Goal: Task Accomplishment & Management: Manage account settings

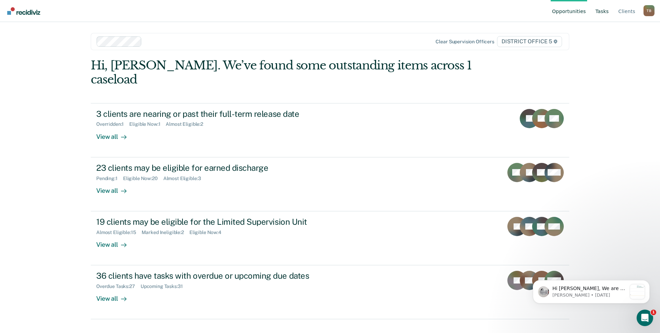
click at [610, 11] on link "Tasks" at bounding box center [602, 11] width 16 height 22
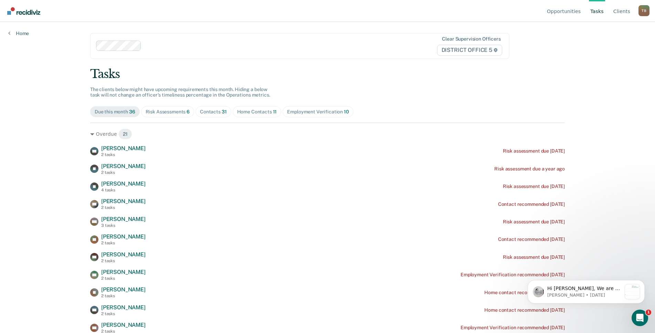
click at [166, 112] on div "Risk Assessments 6" at bounding box center [167, 112] width 44 height 6
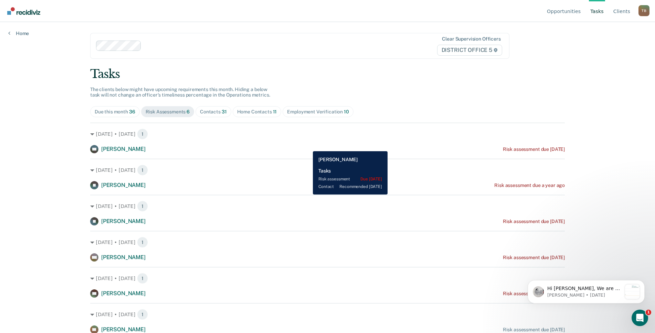
scroll to position [1, 0]
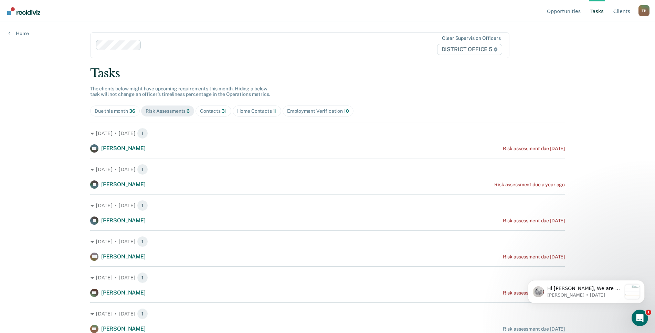
click at [107, 110] on div "Due this month 36" at bounding box center [115, 111] width 41 height 6
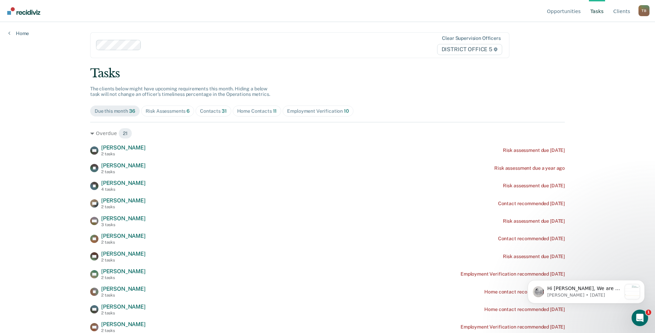
click at [221, 115] on span "Contacts 31" at bounding box center [213, 111] width 36 height 11
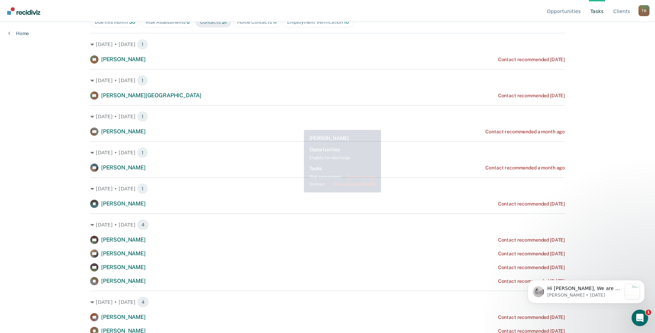
scroll to position [0, 0]
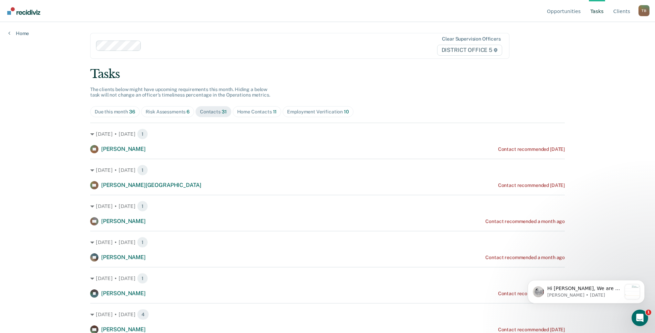
click at [114, 109] on div "Due this month 36" at bounding box center [115, 112] width 41 height 6
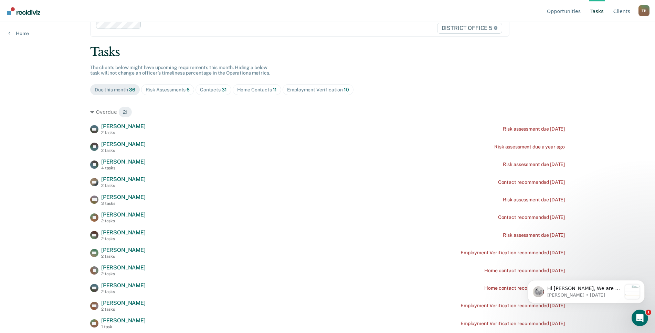
scroll to position [34, 0]
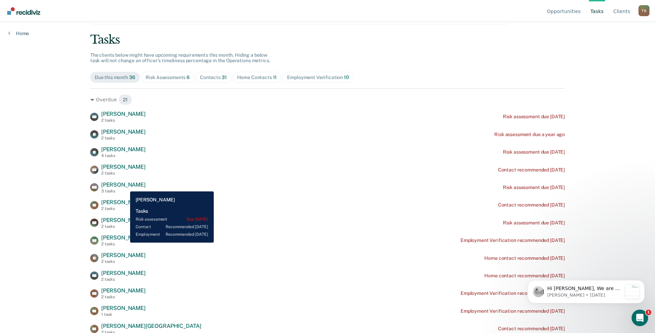
click at [125, 185] on span "[PERSON_NAME]" at bounding box center [123, 185] width 44 height 7
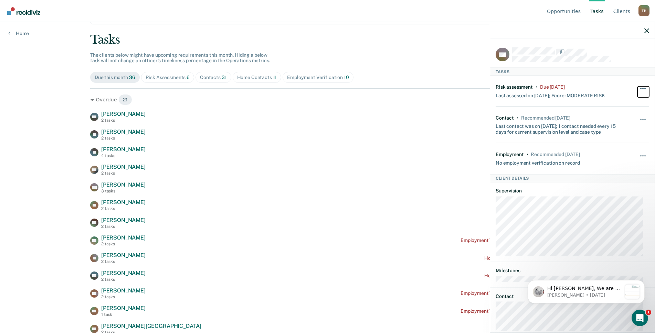
click at [637, 86] on button "button" at bounding box center [643, 91] width 12 height 11
click at [640, 154] on button "button" at bounding box center [643, 159] width 12 height 11
click at [637, 117] on button "button" at bounding box center [643, 122] width 12 height 11
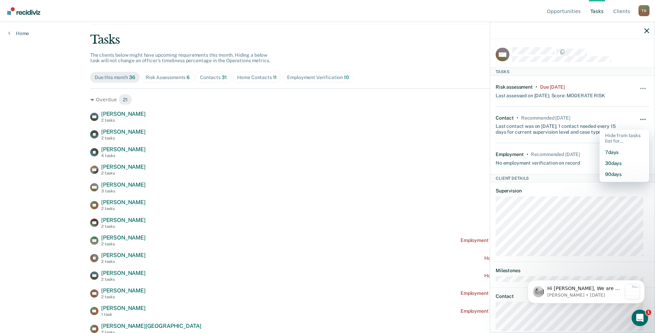
click at [637, 117] on button "button" at bounding box center [643, 122] width 12 height 11
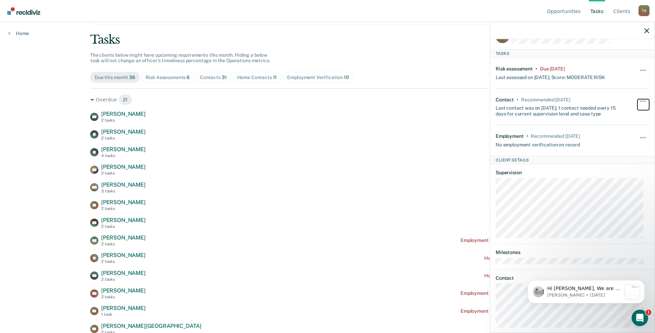
scroll to position [28, 0]
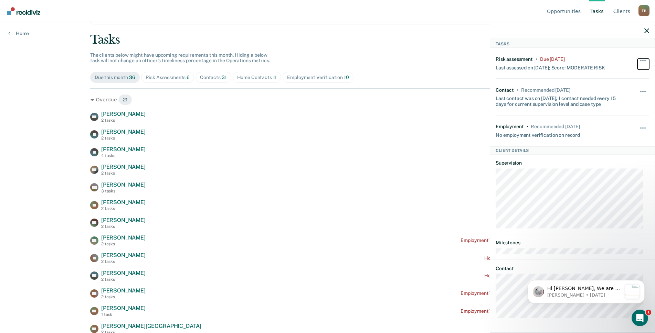
click at [637, 62] on button "button" at bounding box center [643, 63] width 12 height 11
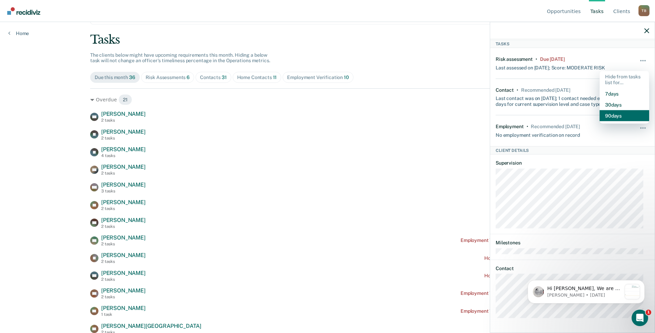
click at [608, 115] on button "90 days" at bounding box center [624, 115] width 50 height 11
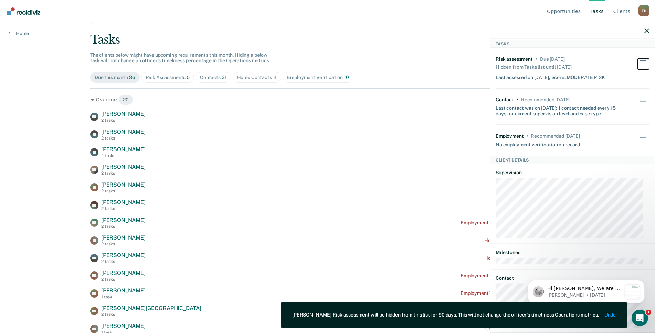
click at [637, 62] on button "button" at bounding box center [643, 63] width 12 height 11
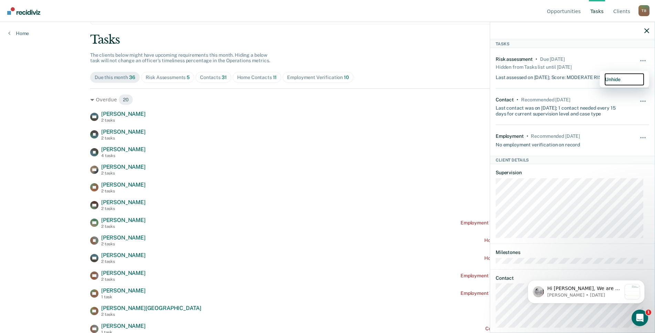
click at [610, 78] on button "Unhide" at bounding box center [624, 79] width 39 height 11
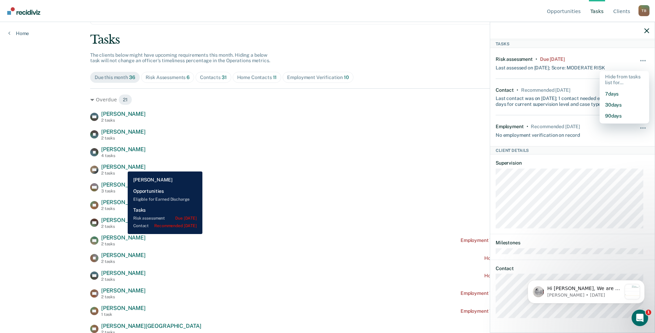
click at [122, 166] on span "[PERSON_NAME]" at bounding box center [123, 167] width 44 height 7
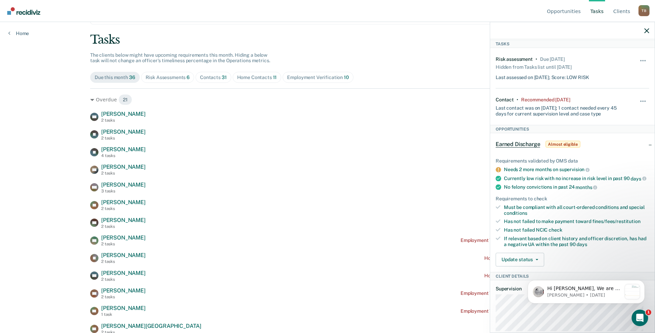
scroll to position [0, 0]
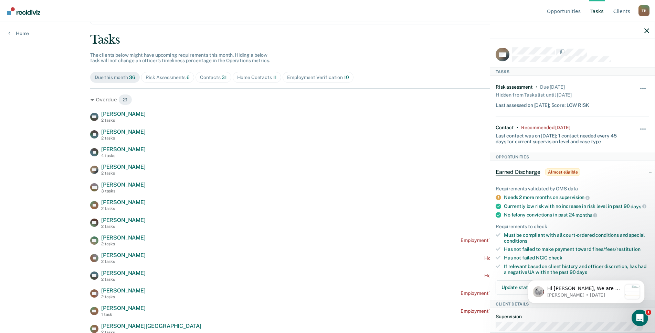
click at [155, 76] on div "Risk Assessments 6" at bounding box center [167, 78] width 44 height 6
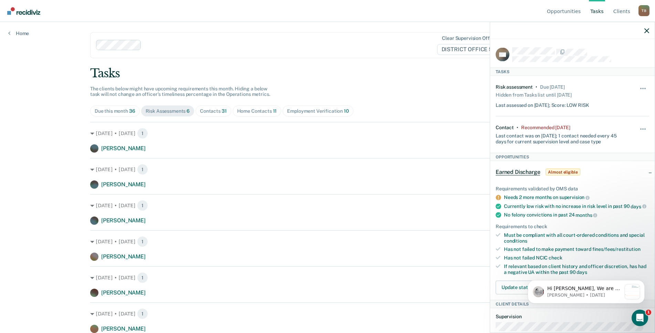
scroll to position [1, 0]
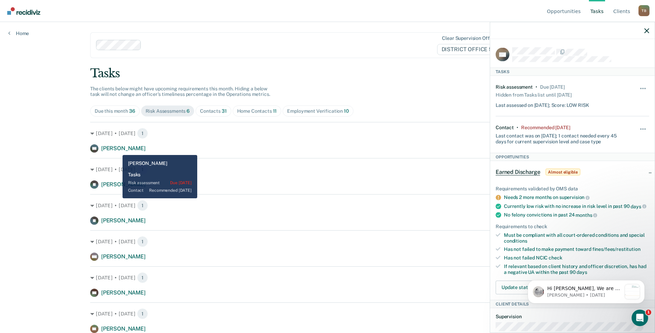
click at [117, 149] on span "[PERSON_NAME]" at bounding box center [123, 148] width 44 height 7
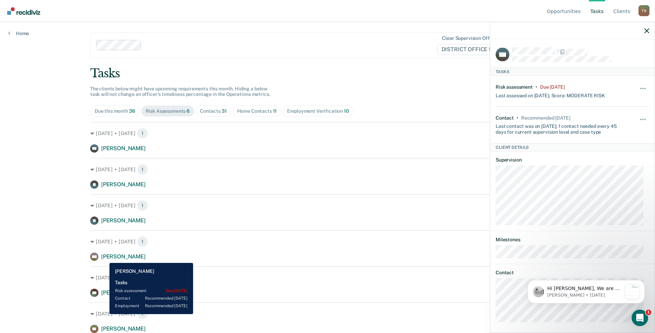
click at [104, 258] on span "[PERSON_NAME]" at bounding box center [123, 256] width 44 height 7
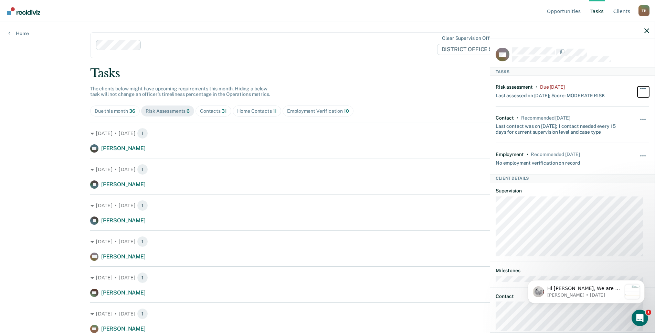
click at [642, 88] on span "button" at bounding box center [642, 88] width 1 height 1
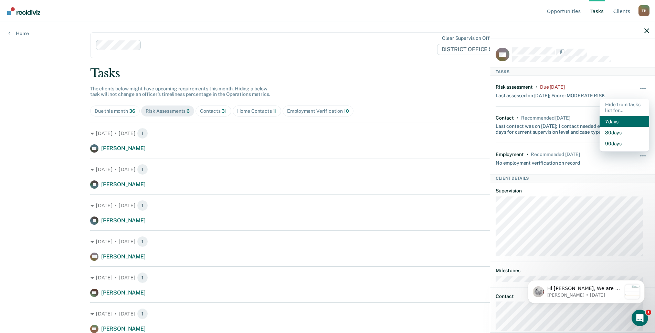
scroll to position [0, 0]
click at [571, 10] on link "Opportunities" at bounding box center [563, 11] width 36 height 22
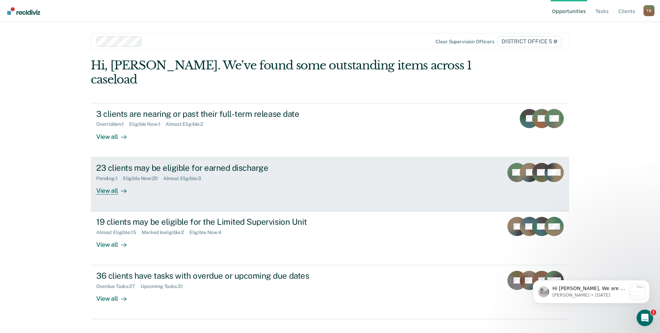
click at [226, 163] on div "23 clients may be eligible for earned discharge" at bounding box center [216, 168] width 241 height 10
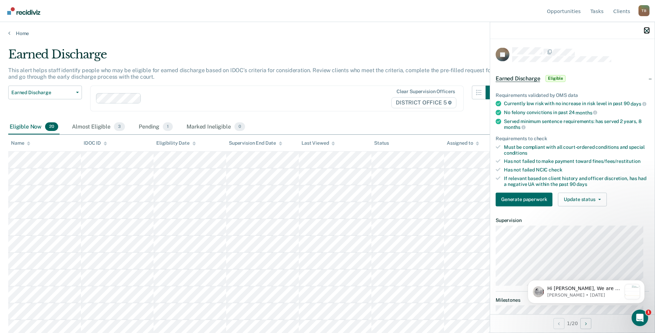
click at [647, 32] on icon "button" at bounding box center [646, 30] width 5 height 5
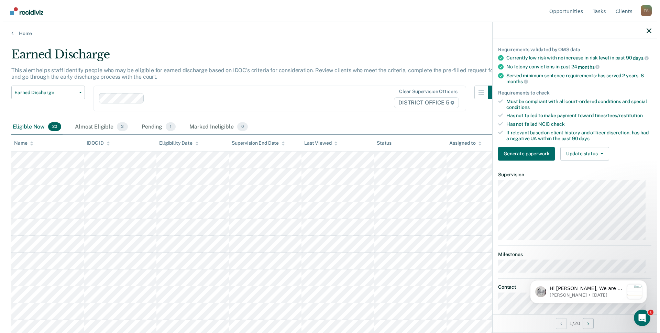
scroll to position [34, 0]
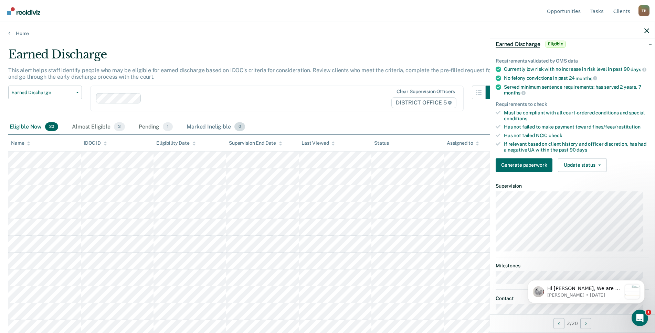
click at [202, 125] on div "Marked Ineligible 0" at bounding box center [215, 127] width 61 height 15
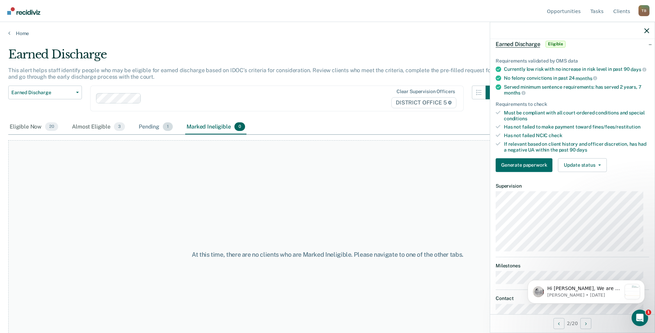
click at [148, 127] on div "Pending 1" at bounding box center [155, 127] width 37 height 15
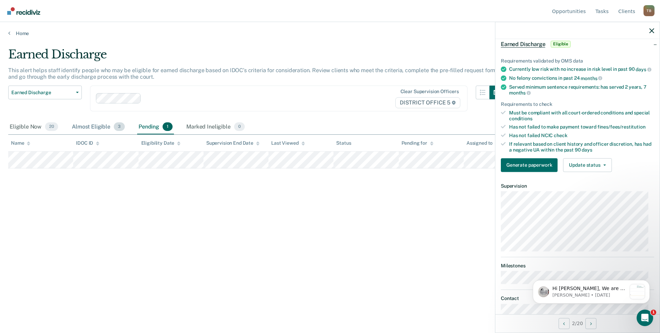
click at [101, 128] on div "Almost Eligible 3" at bounding box center [99, 127] width 56 height 15
